Goal: Task Accomplishment & Management: Use online tool/utility

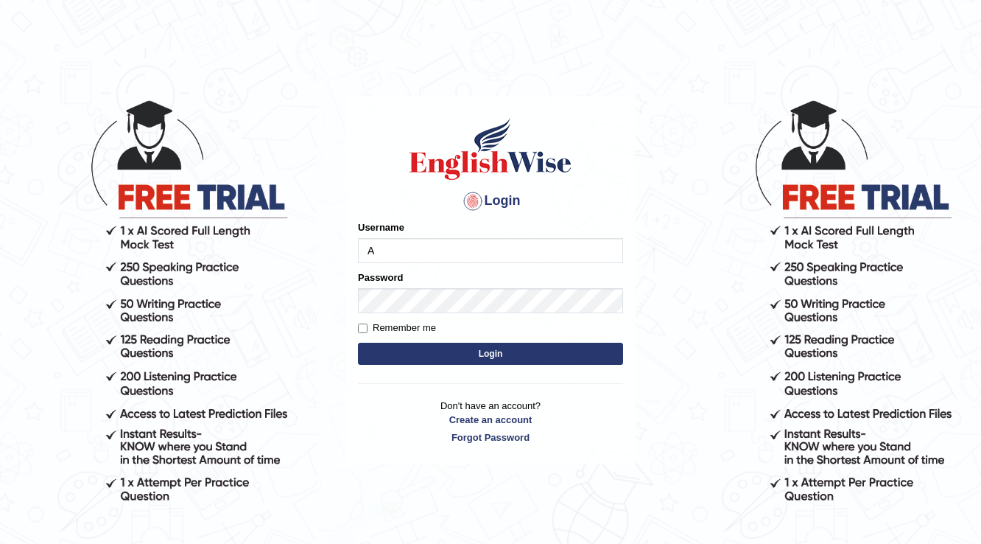
type input "Amanjot96"
click at [394, 359] on button "Login" at bounding box center [490, 353] width 265 height 22
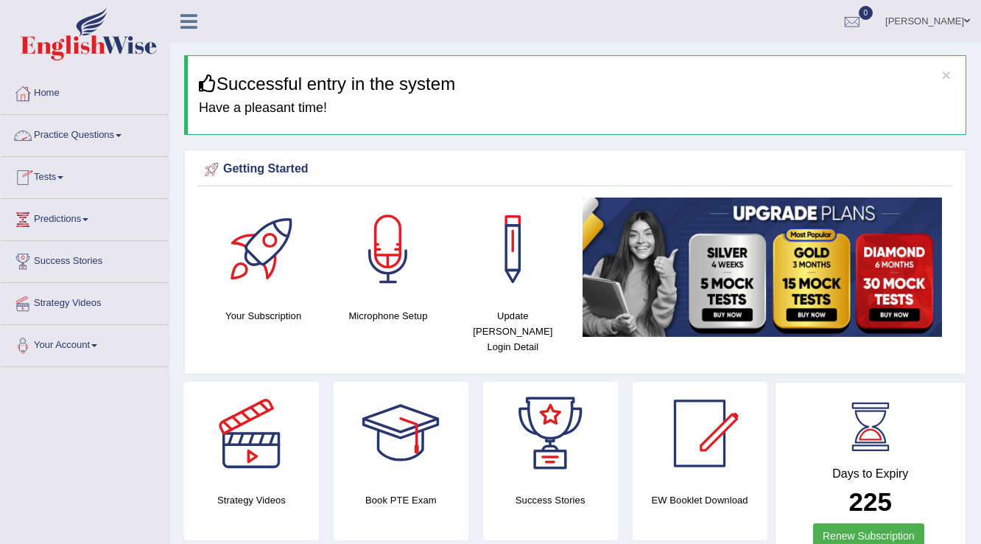
click at [65, 172] on link "Tests" at bounding box center [85, 175] width 168 height 37
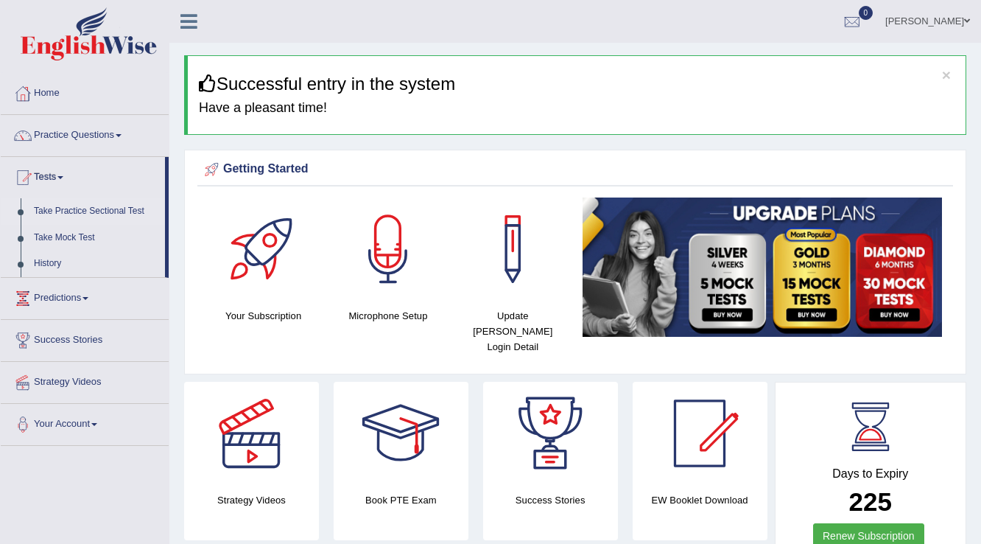
click at [68, 206] on link "Take Practice Sectional Test" at bounding box center [96, 211] width 138 height 27
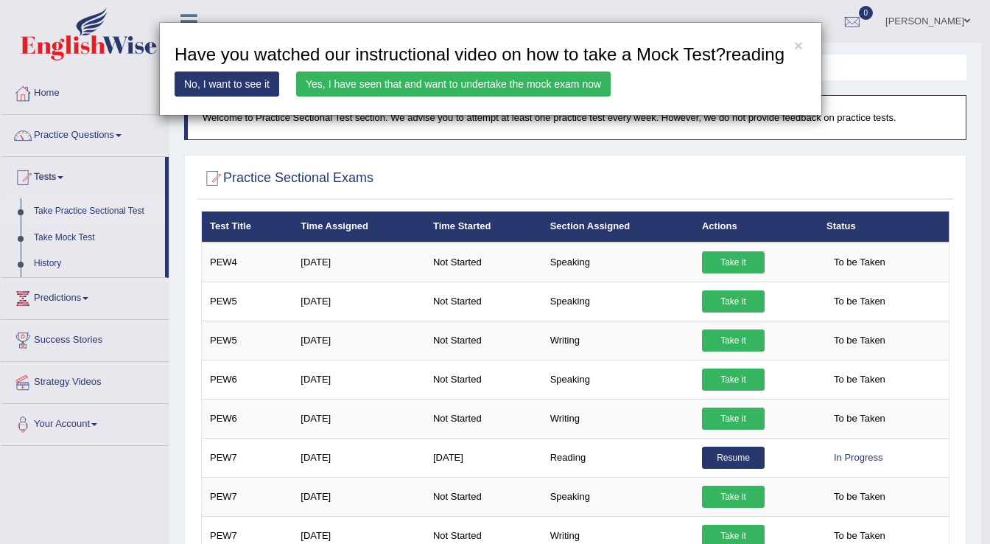
click at [524, 82] on link "Yes, I have seen that and want to undertake the mock exam now" at bounding box center [453, 83] width 314 height 25
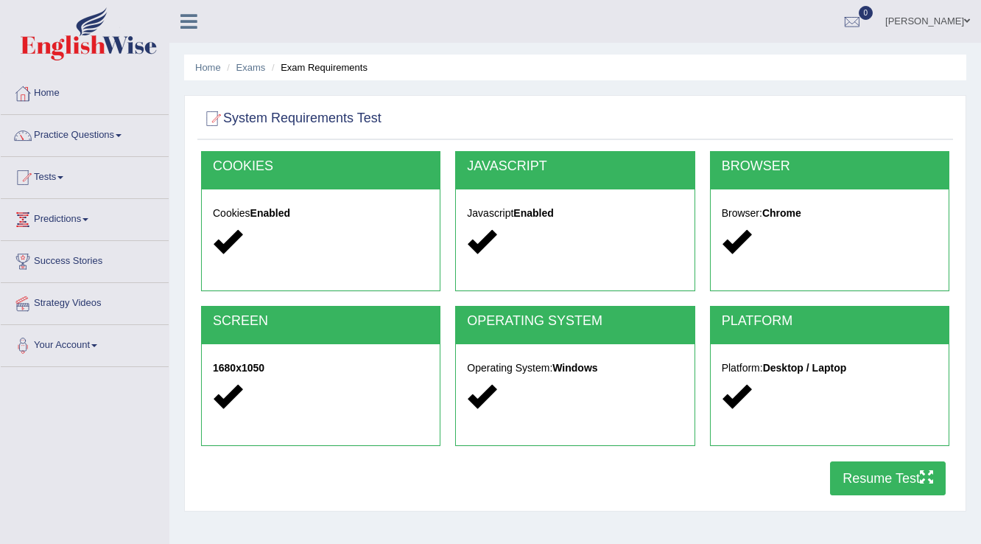
drag, startPoint x: 0, startPoint y: 0, endPoint x: 862, endPoint y: 487, distance: 989.7
click at [862, 487] on button "Resume Test" at bounding box center [888, 478] width 116 height 34
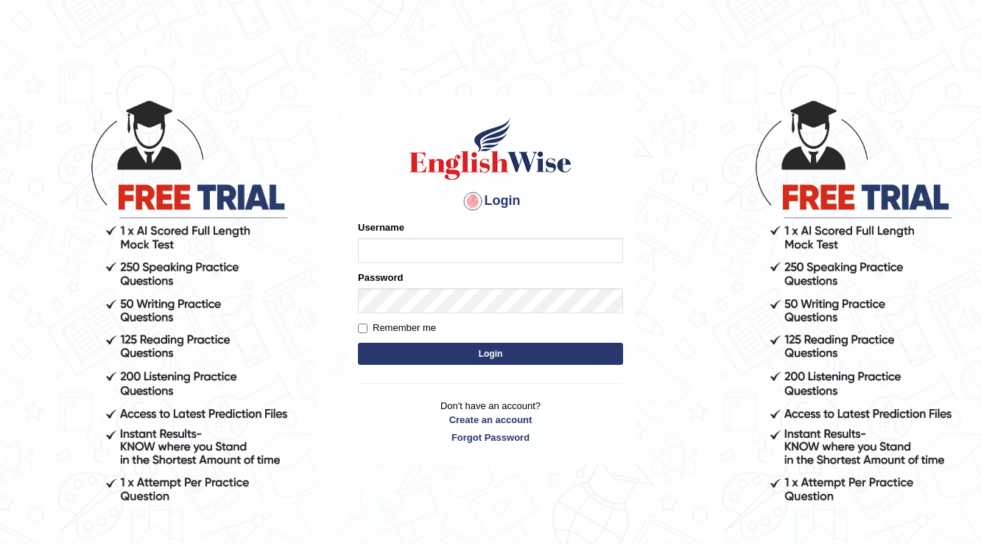
click at [460, 257] on input "Username" at bounding box center [490, 250] width 265 height 25
click at [426, 256] on input "Username" at bounding box center [490, 250] width 265 height 25
click at [574, 249] on input "Username" at bounding box center [490, 250] width 265 height 25
type input "Amanjot96"
click at [388, 355] on button "Login" at bounding box center [490, 353] width 265 height 22
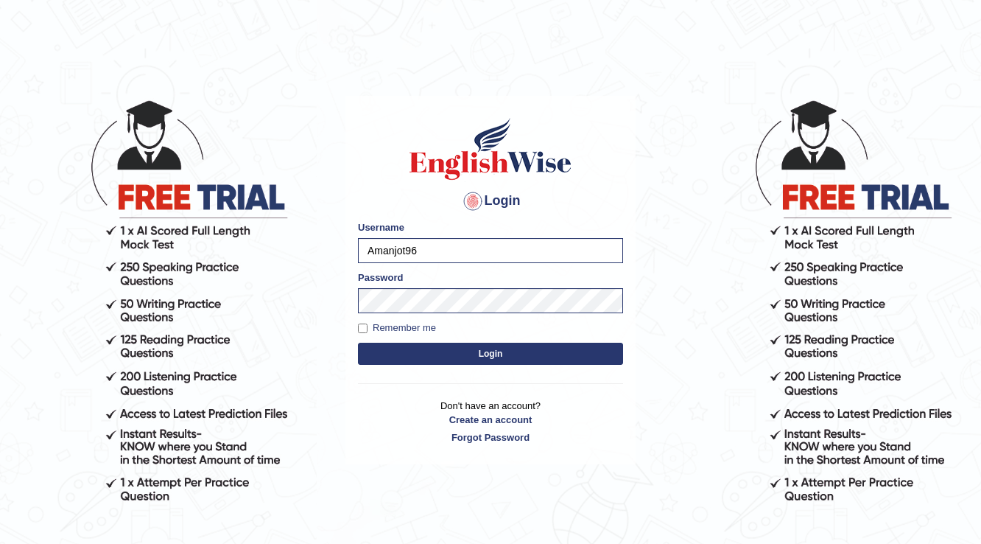
click at [392, 356] on button "Login" at bounding box center [490, 353] width 265 height 22
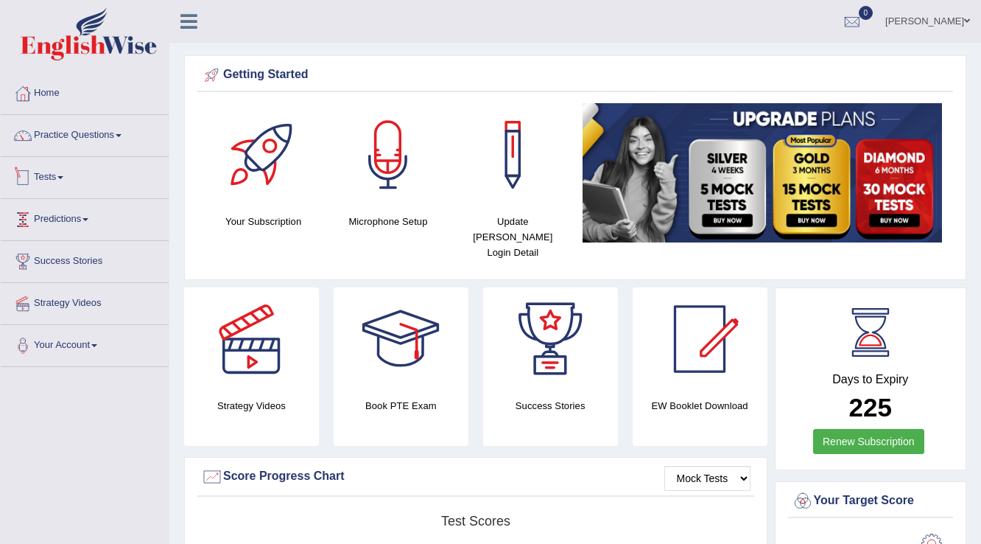
click at [57, 174] on link "Tests" at bounding box center [85, 175] width 168 height 37
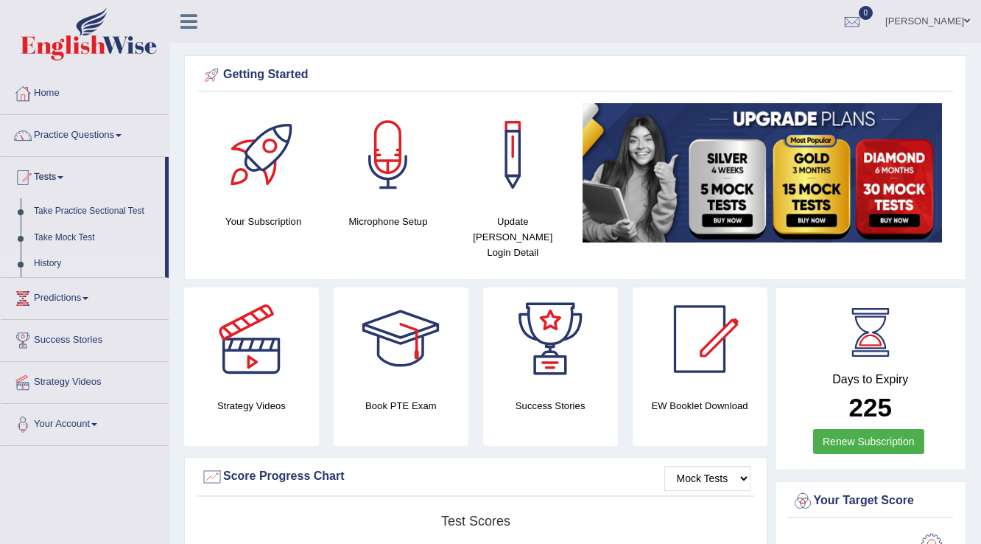
click at [53, 259] on link "History" at bounding box center [96, 263] width 138 height 27
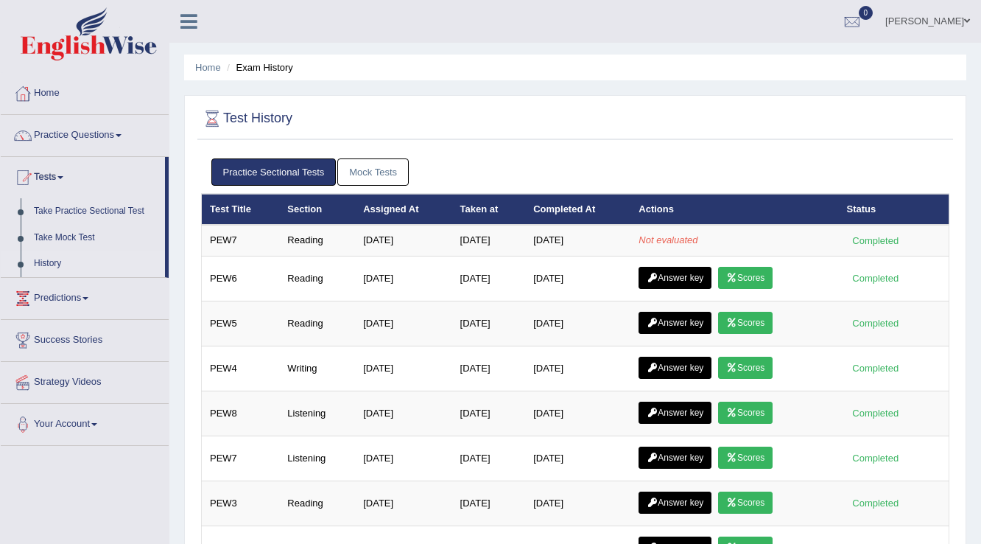
click at [931, 18] on link "Amanjot Kaur" at bounding box center [927, 19] width 107 height 38
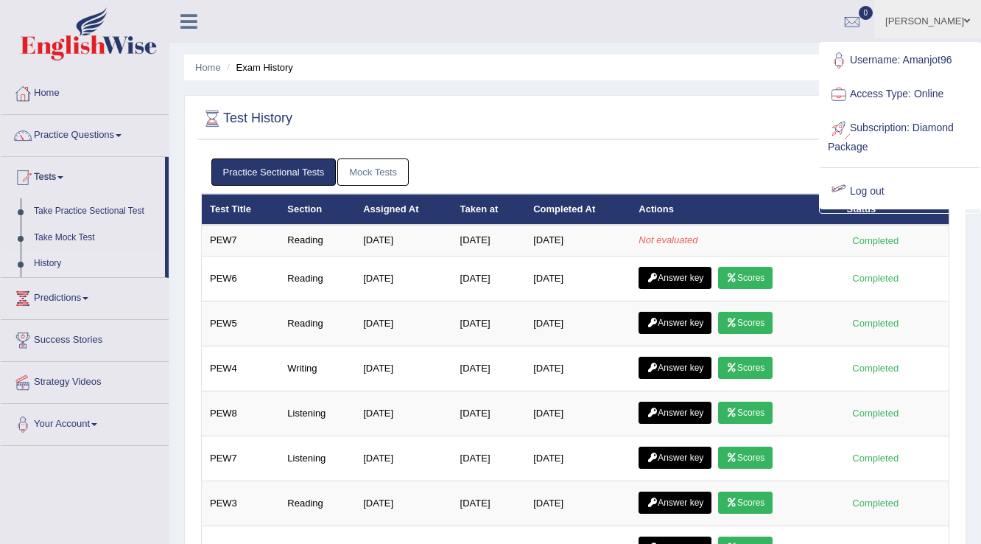
click at [873, 191] on link "Log out" at bounding box center [899, 192] width 159 height 34
